Goal: Task Accomplishment & Management: Complete application form

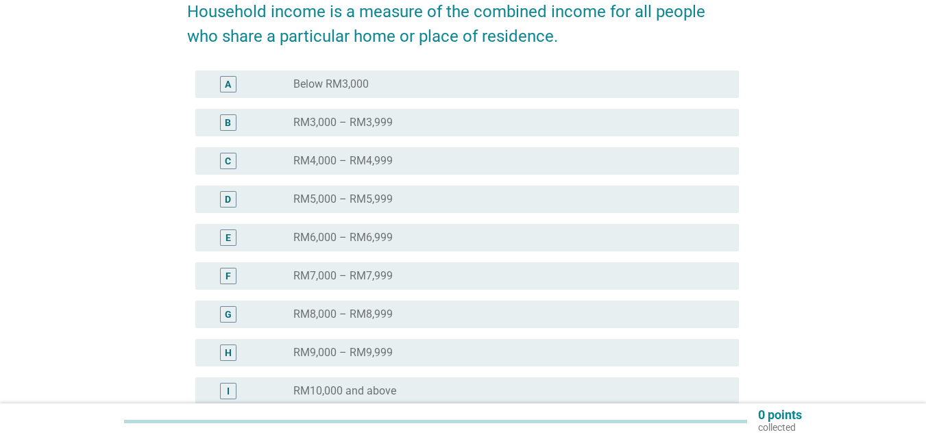
scroll to position [206, 0]
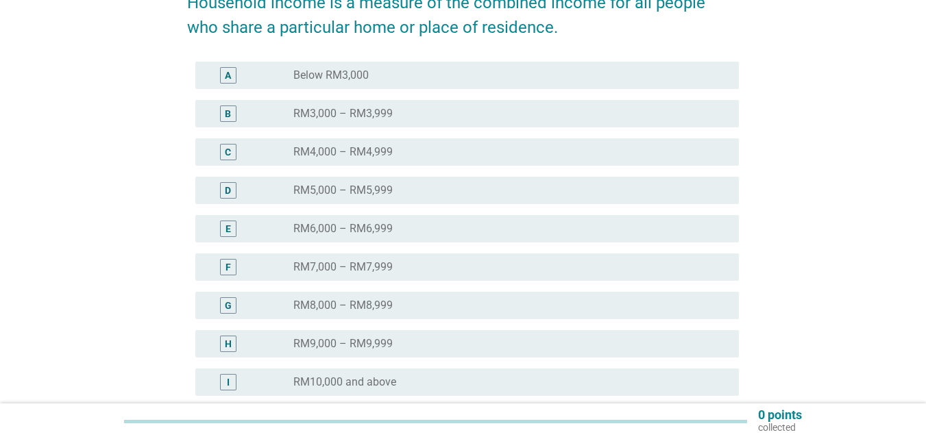
click at [428, 78] on div "radio_button_unchecked Below RM3,000" at bounding box center [505, 76] width 424 height 14
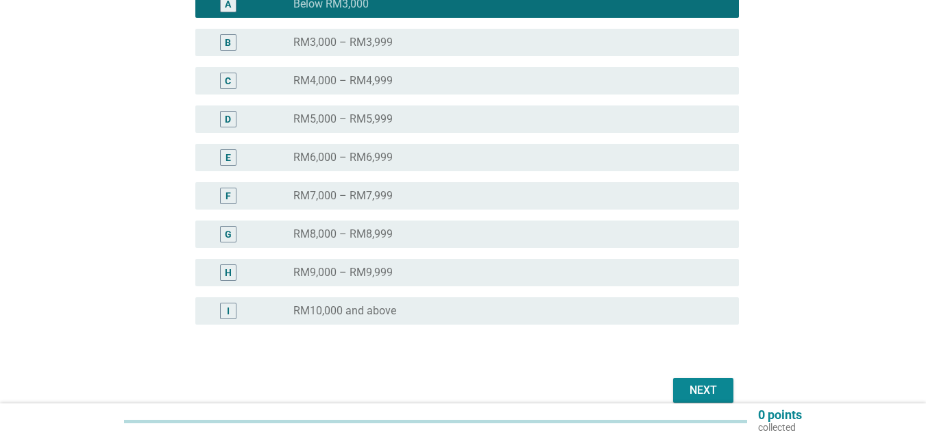
scroll to position [342, 0]
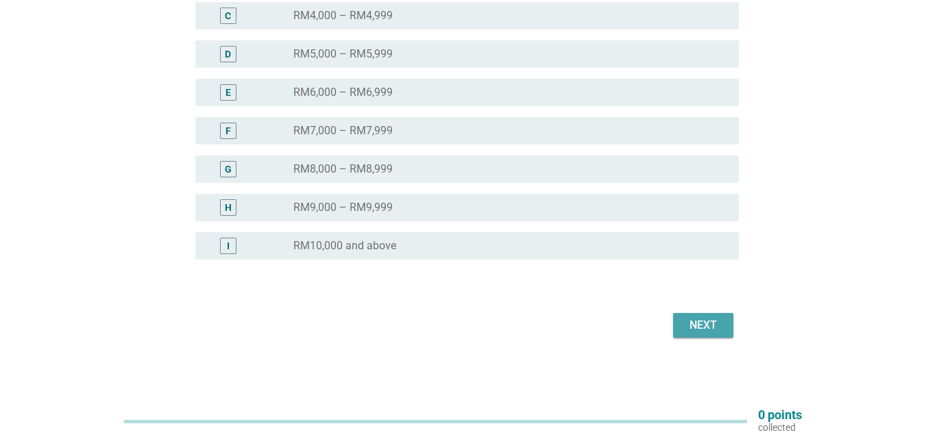
click at [712, 323] on div "Next" at bounding box center [703, 325] width 38 height 16
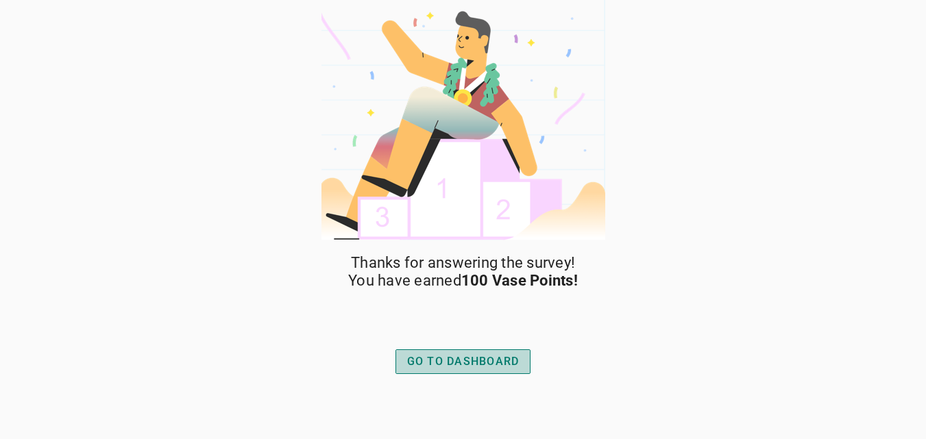
click at [482, 362] on div "GO TO DASHBOARD" at bounding box center [463, 362] width 112 height 16
